Goal: Task Accomplishment & Management: Complete application form

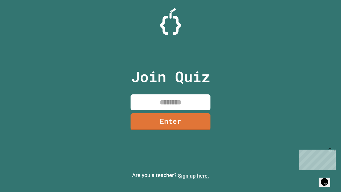
click at [194, 176] on link "Sign up here." at bounding box center [193, 175] width 31 height 6
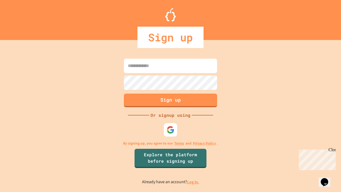
click at [194, 182] on link "Log in." at bounding box center [193, 182] width 12 height 6
